Goal: Information Seeking & Learning: Learn about a topic

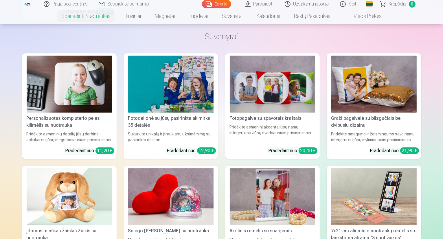
scroll to position [1498, 0]
